Goal: Check status: Check status

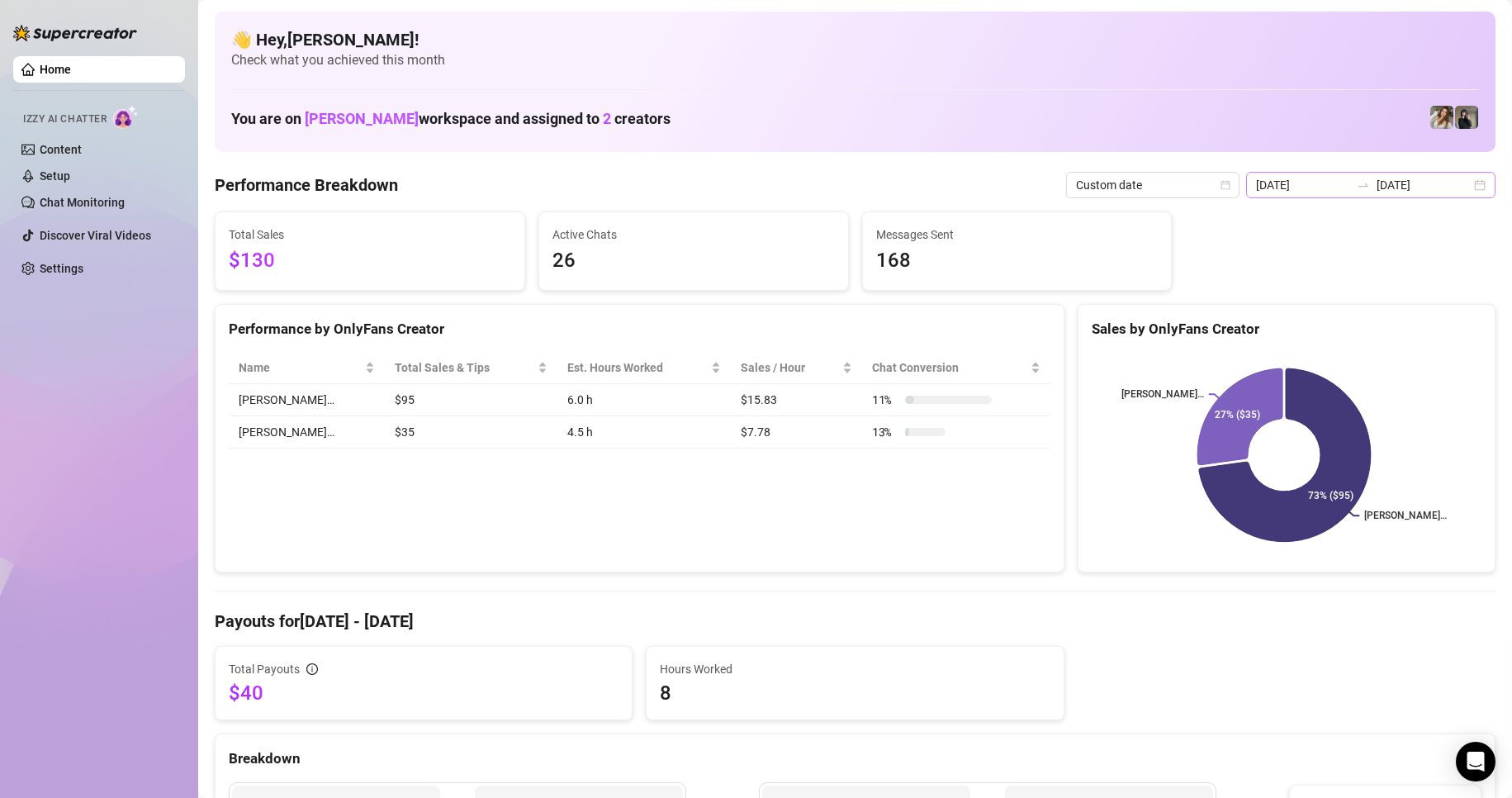
click at [1460, 184] on div "[DATE] [DATE]" at bounding box center [1370, 184] width 249 height 26
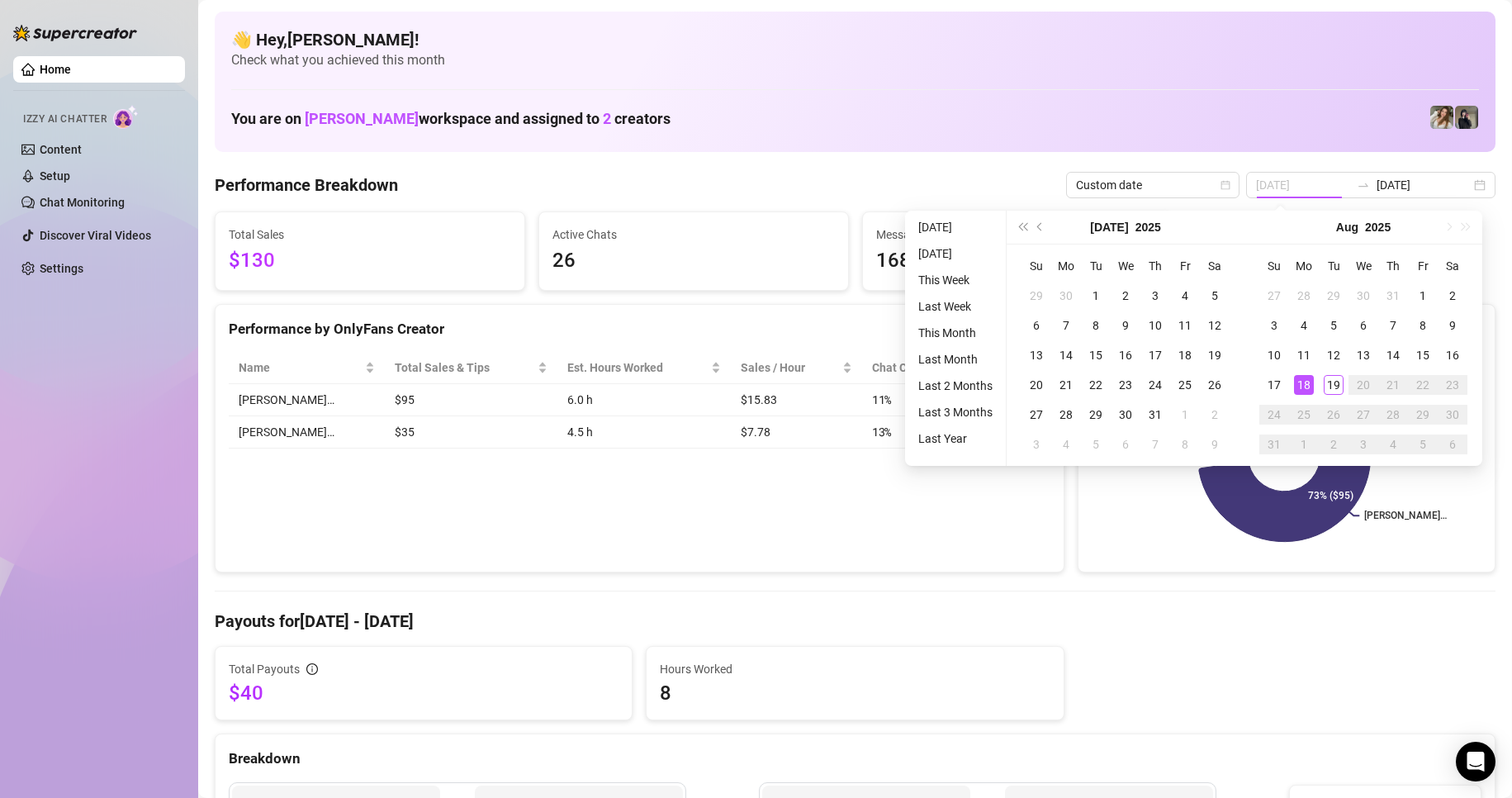
click at [1298, 385] on div "18" at bounding box center [1303, 385] width 19 height 19
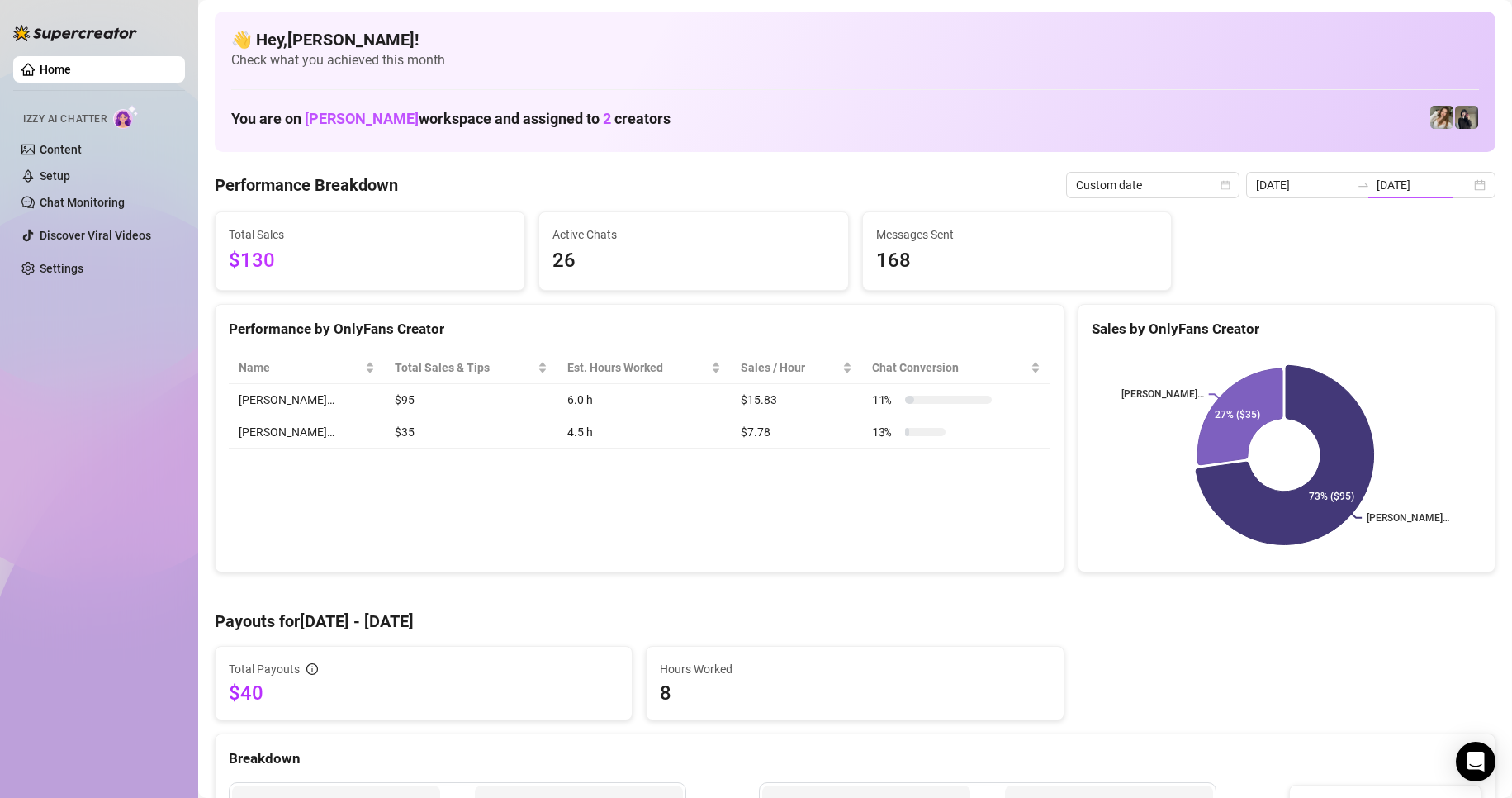
click at [1324, 383] on icon at bounding box center [1285, 456] width 178 height 179
click at [1471, 181] on div "[DATE] [DATE]" at bounding box center [1370, 184] width 249 height 26
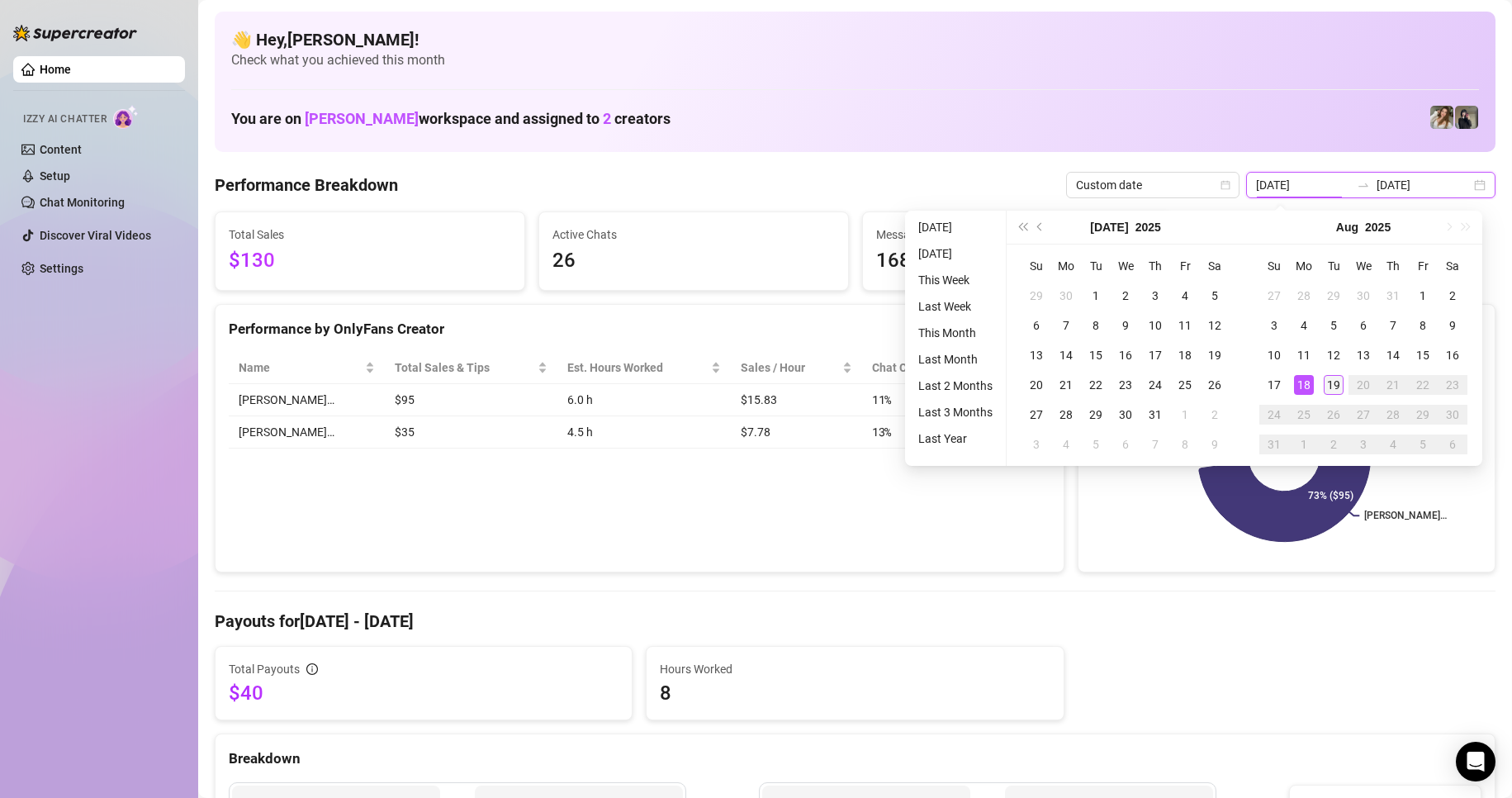
type input "[DATE]"
click at [1335, 392] on div "19" at bounding box center [1333, 385] width 19 height 19
type input "[DATE]"
click at [1327, 380] on div "19" at bounding box center [1333, 385] width 19 height 19
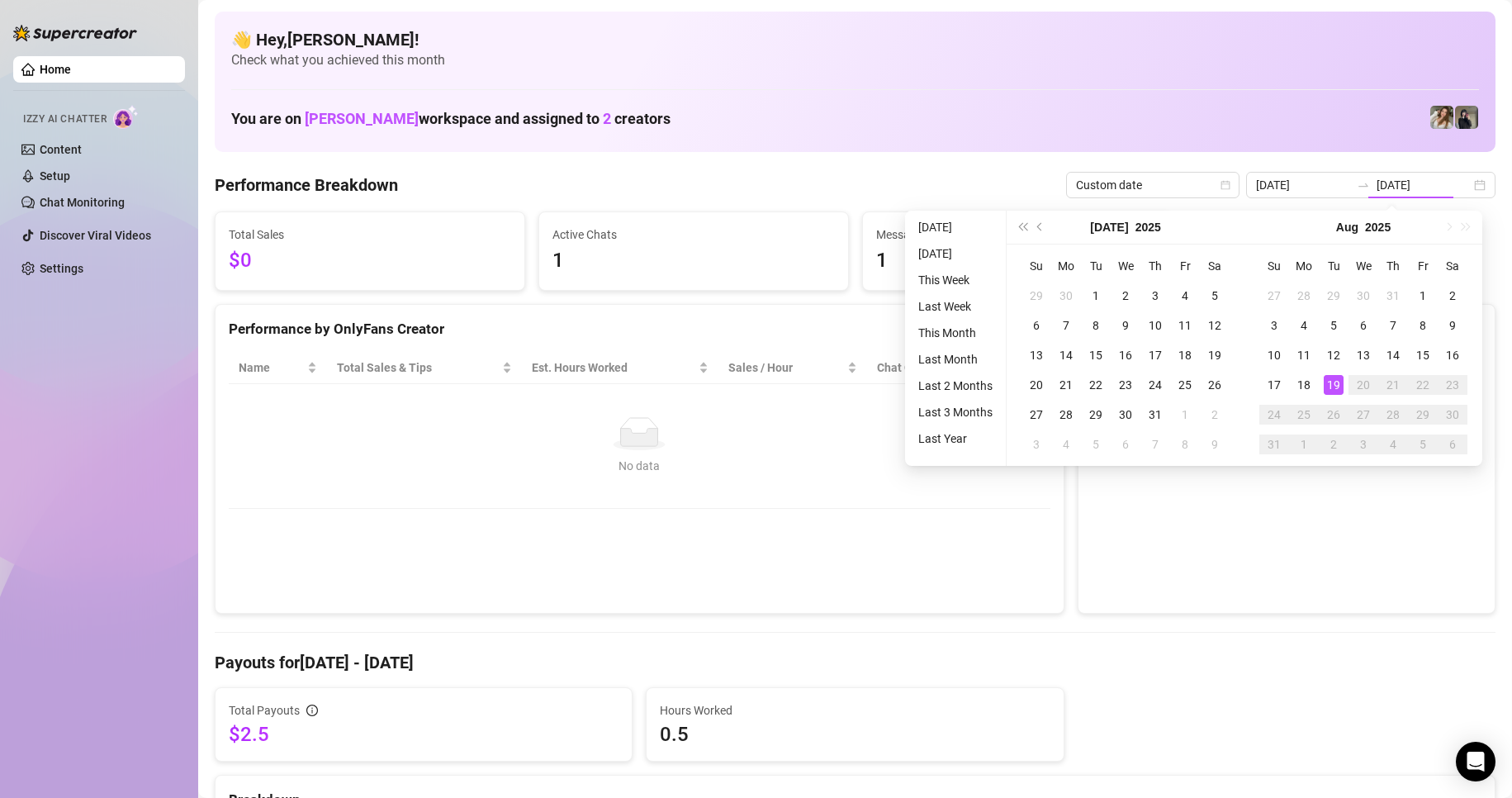
type input "[DATE]"
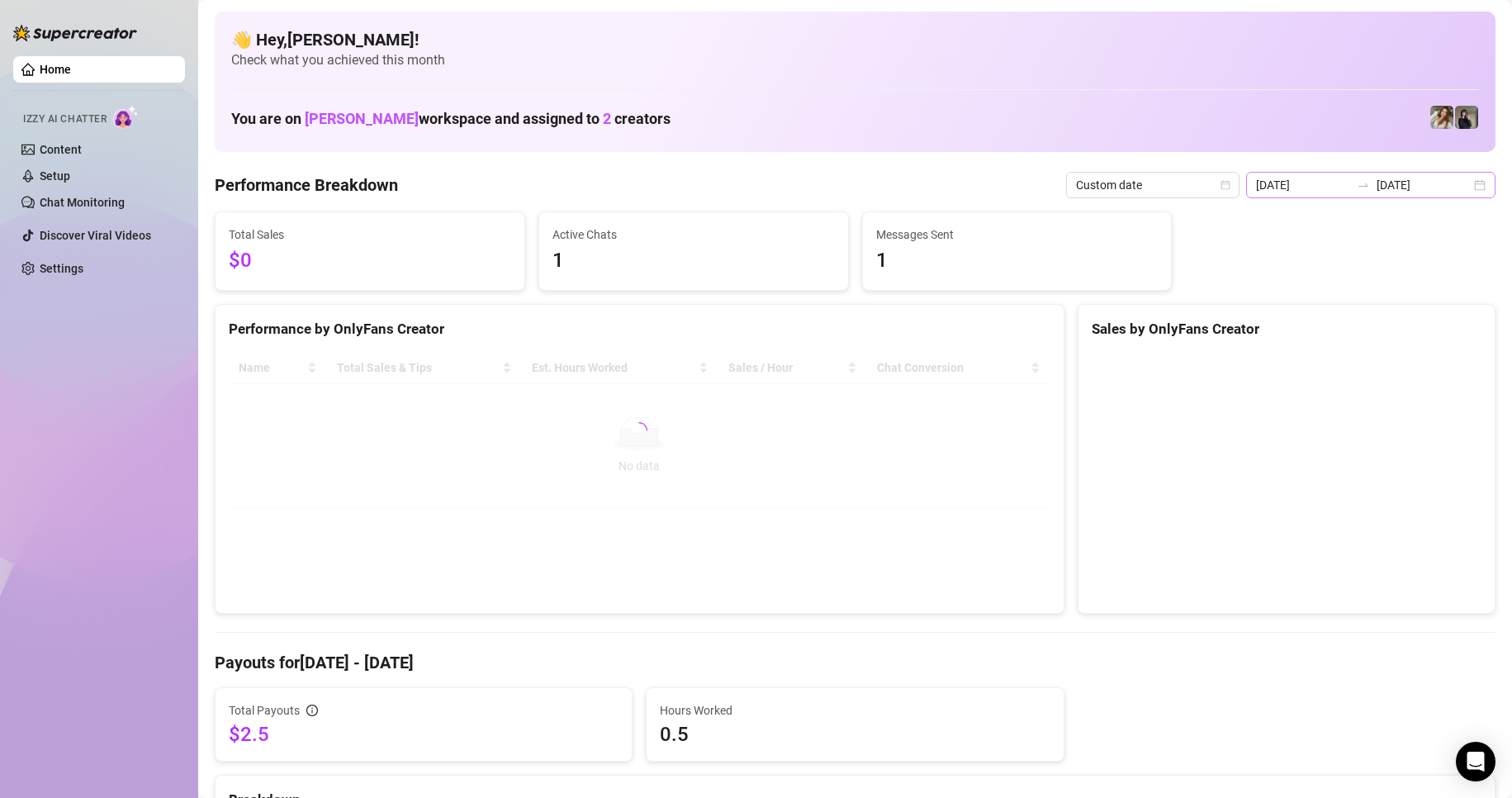
click at [1462, 183] on div "[DATE] [DATE]" at bounding box center [1370, 184] width 249 height 26
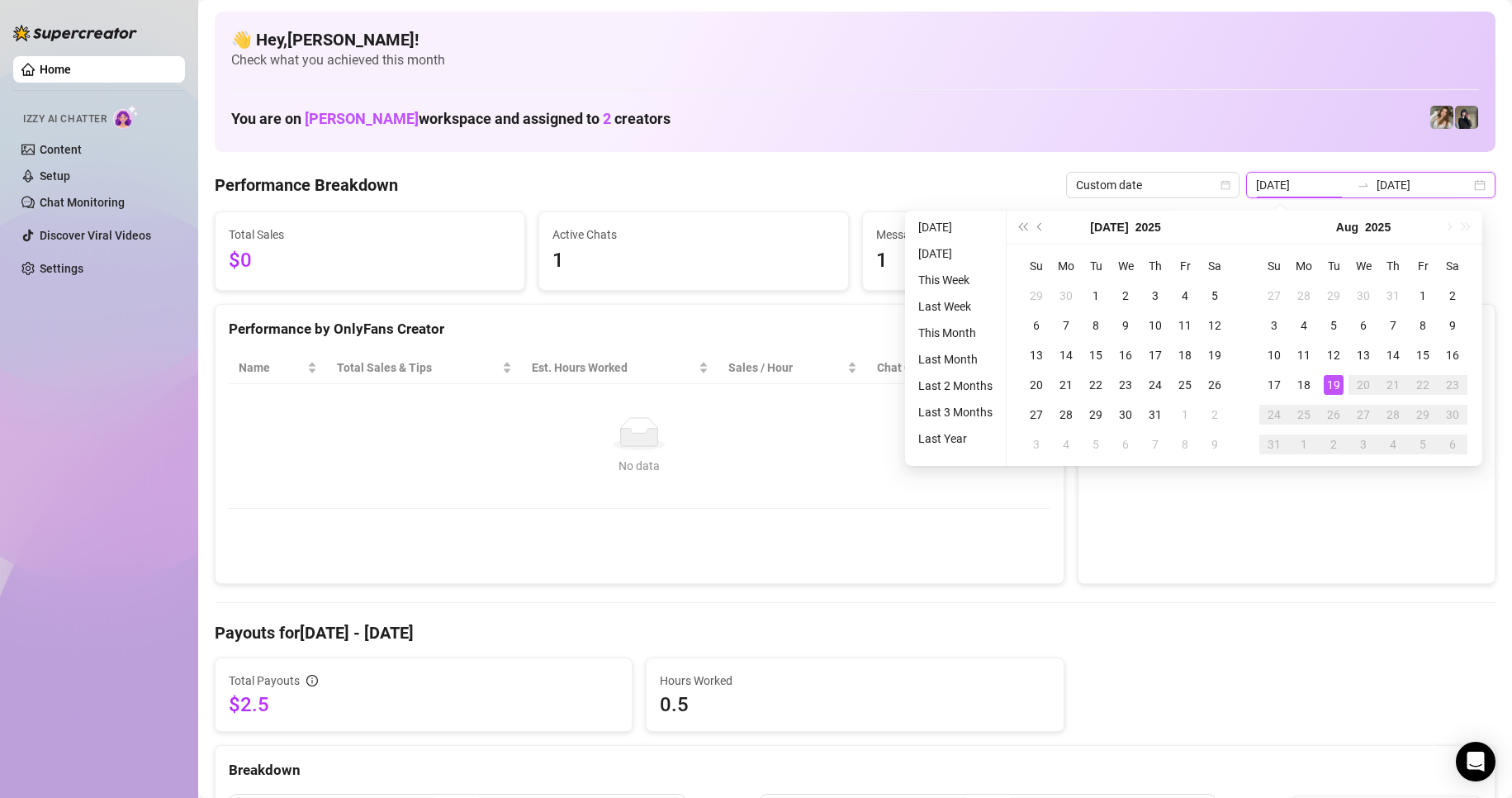
click at [1278, 182] on input "[DATE]" at bounding box center [1302, 184] width 94 height 18
type input "[DATE]"
click at [1302, 383] on div "18" at bounding box center [1303, 385] width 19 height 19
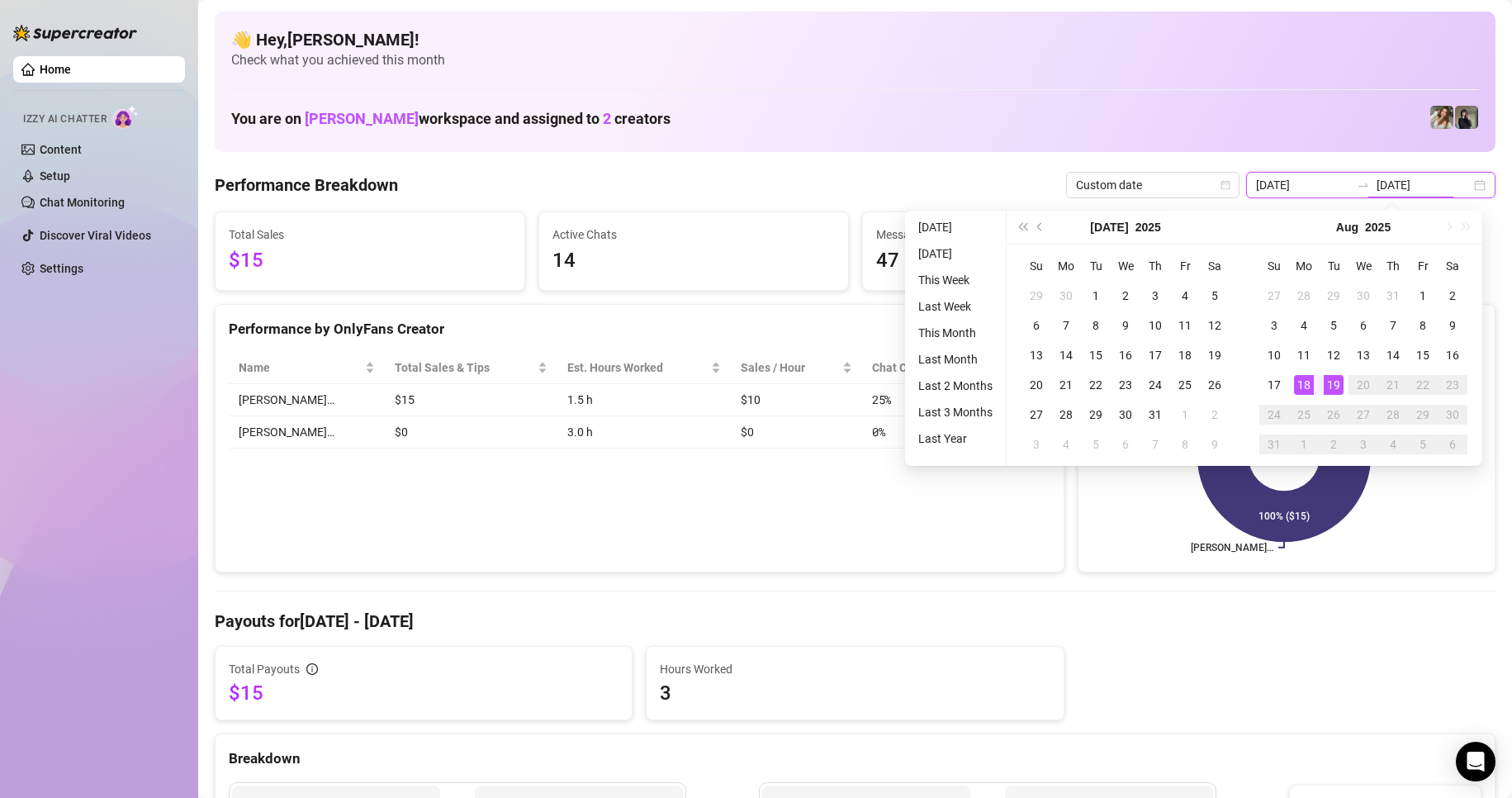
click at [1466, 182] on div "[DATE] [DATE]" at bounding box center [1370, 184] width 249 height 26
type input "[DATE]"
click at [1318, 383] on td "19" at bounding box center [1333, 385] width 30 height 30
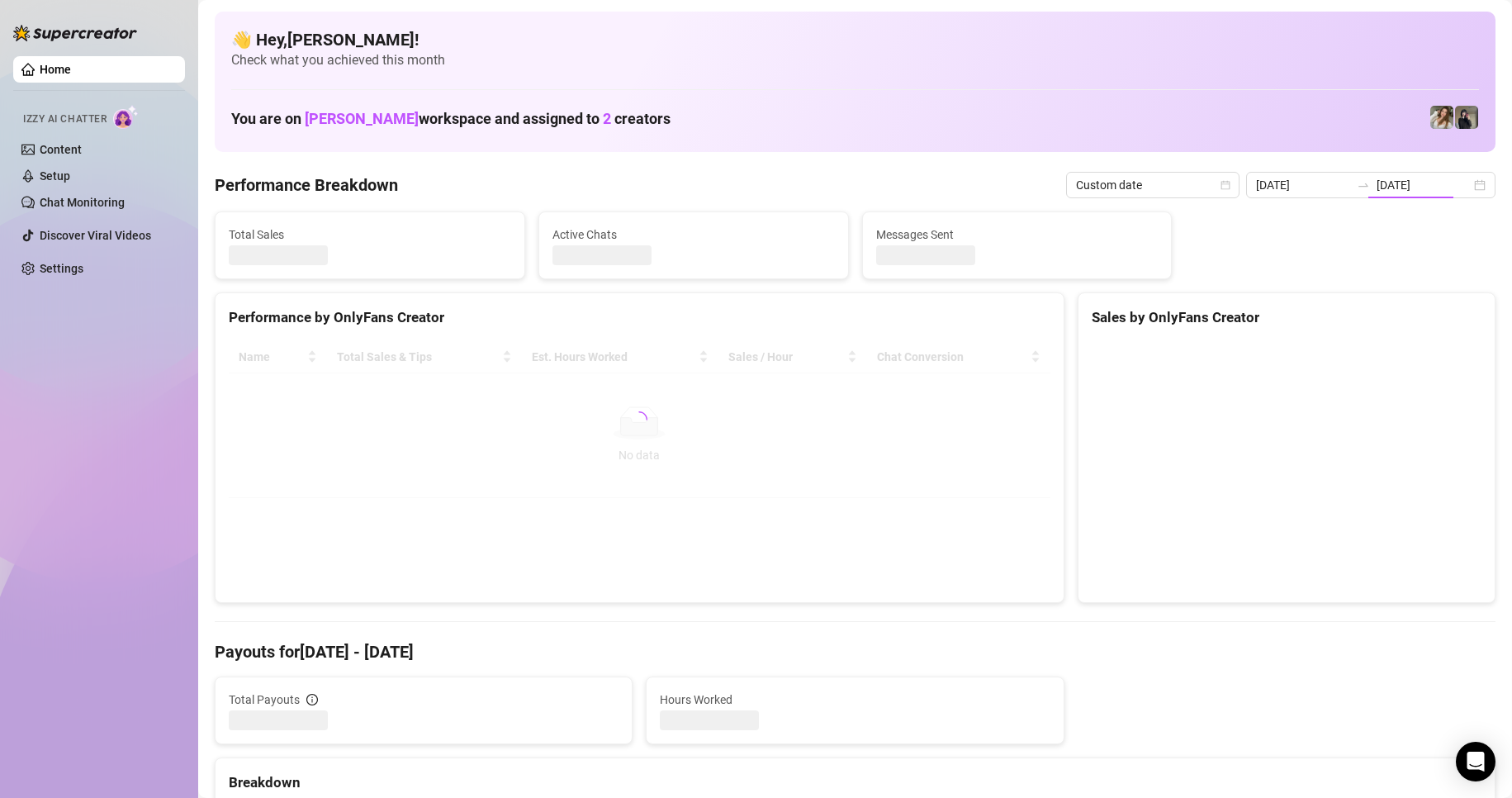
type input "[DATE]"
click at [1326, 383] on canvas at bounding box center [1284, 465] width 385 height 248
